Goal: Task Accomplishment & Management: Complete application form

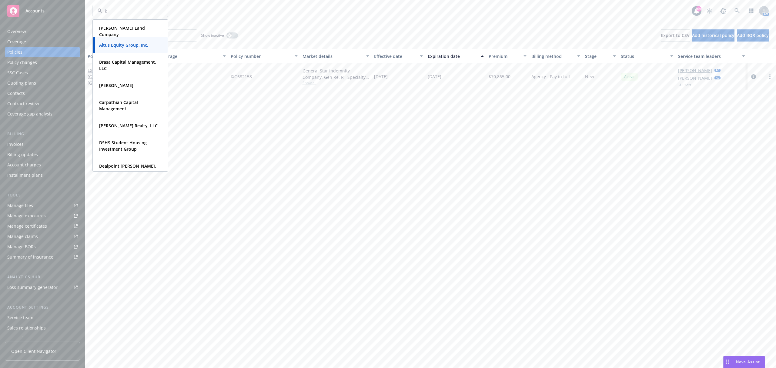
type input "ke"
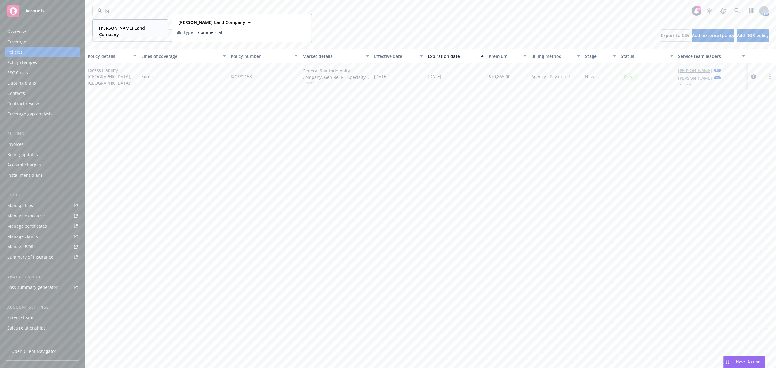
click at [118, 26] on strong "[PERSON_NAME] Land Company" at bounding box center [122, 31] width 46 height 12
click at [175, 33] on input "IXG" at bounding box center [144, 35] width 105 height 12
click at [191, 36] on input "IXG" at bounding box center [144, 35] width 105 height 12
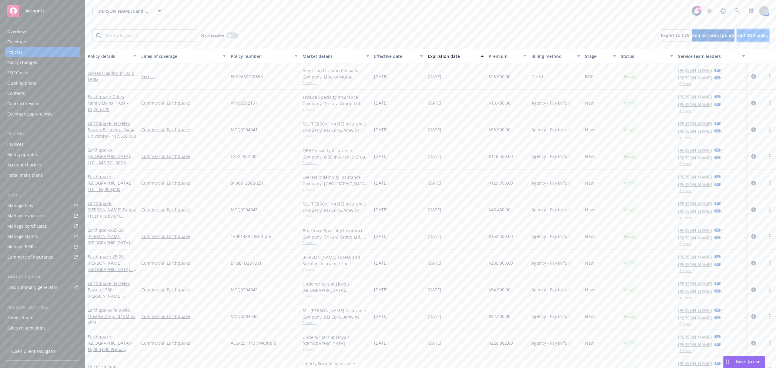
click at [758, 37] on span "Add BOR policy" at bounding box center [753, 35] width 32 height 6
select select "other"
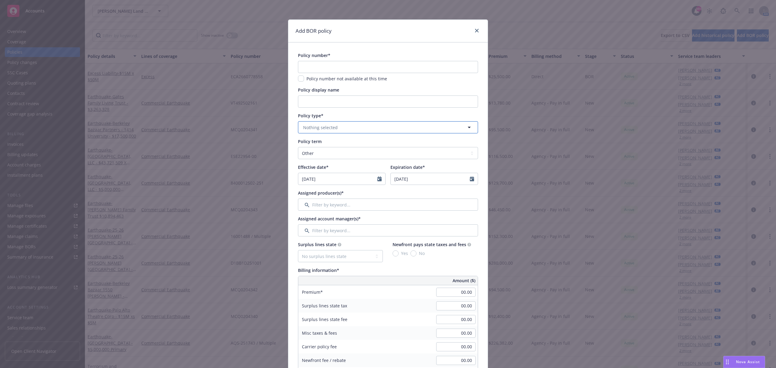
click at [341, 131] on button "Nothing selected" at bounding box center [388, 127] width 180 height 12
type input "p"
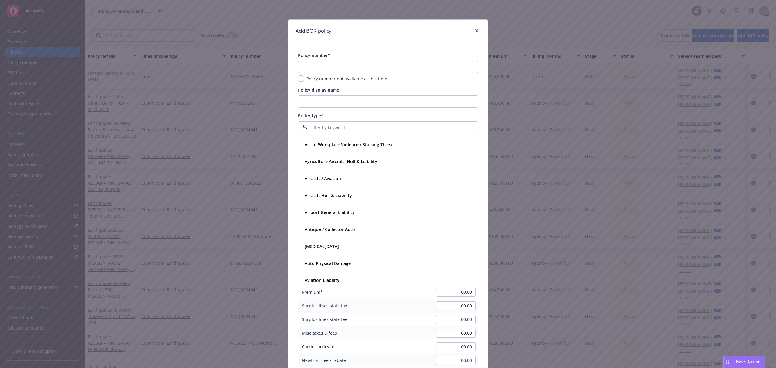
click at [347, 115] on div "Policy type*" at bounding box center [388, 115] width 180 height 6
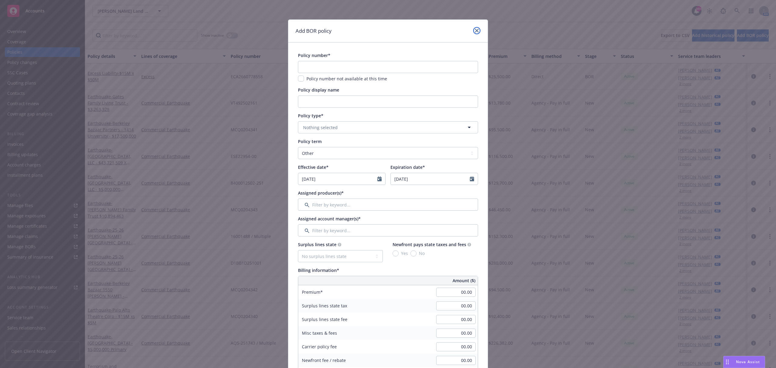
click at [475, 31] on icon "close" at bounding box center [477, 31] width 4 height 4
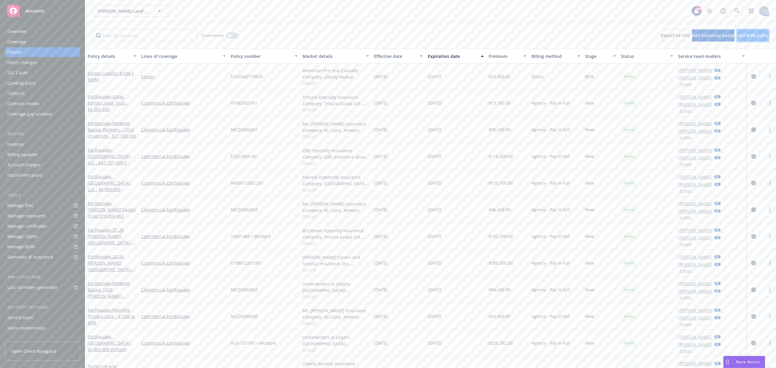
click at [737, 38] on span "Add BOR policy" at bounding box center [753, 35] width 32 height 6
select select "other"
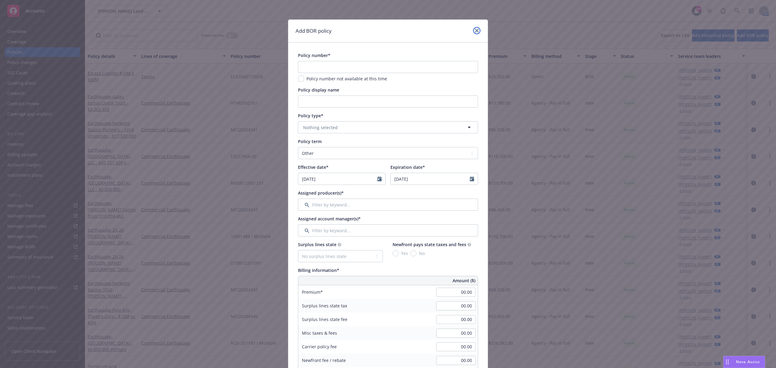
click at [475, 30] on icon "close" at bounding box center [477, 31] width 4 height 4
